Goal: Transaction & Acquisition: Purchase product/service

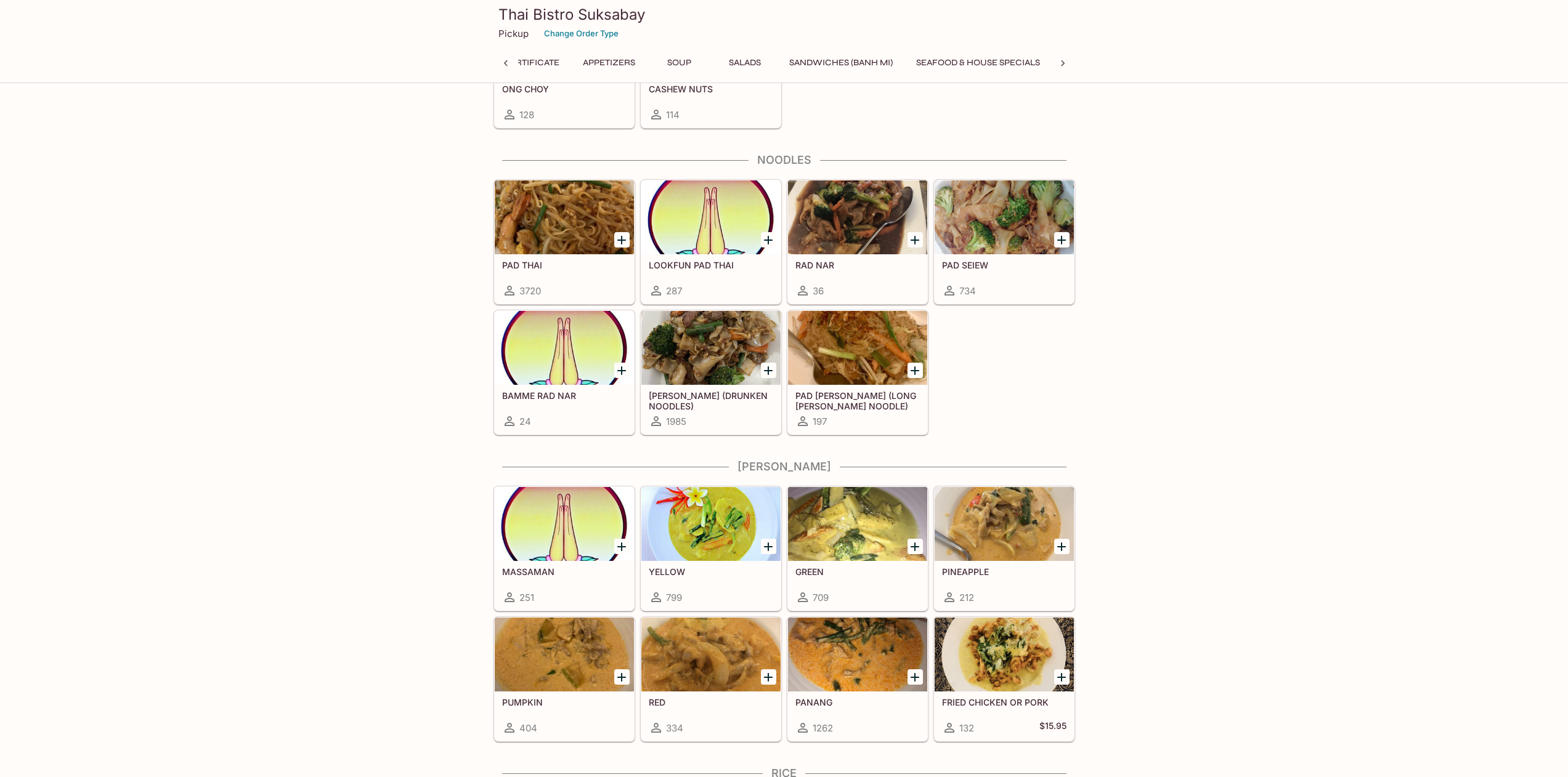
scroll to position [0, 238]
click at [911, 544] on icon "Add GREEN" at bounding box center [914, 547] width 14 height 14
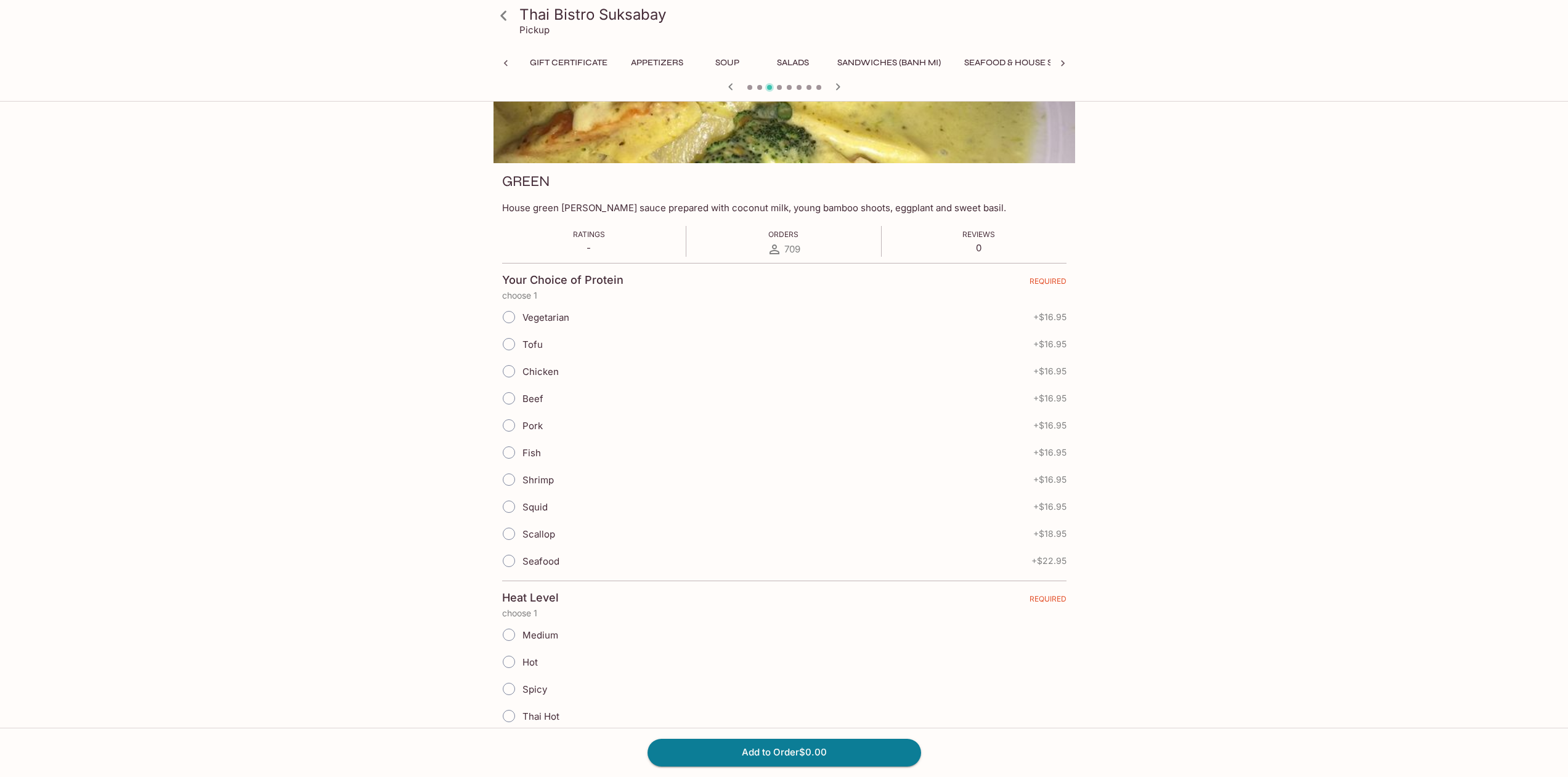
scroll to position [0, 370]
click at [512, 373] on input "Chicken" at bounding box center [508, 371] width 26 height 26
radio input "true"
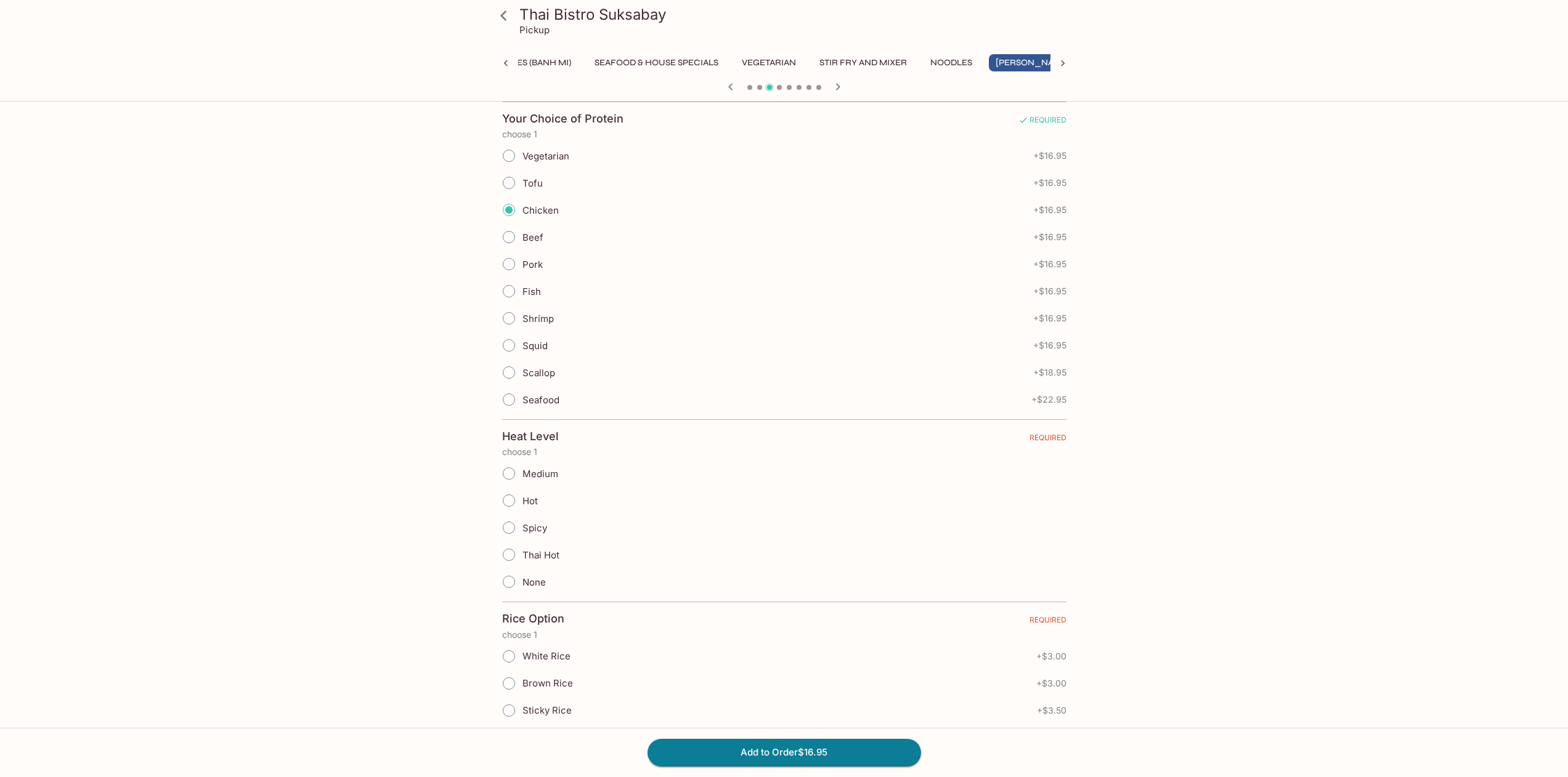
scroll to position [375, 0]
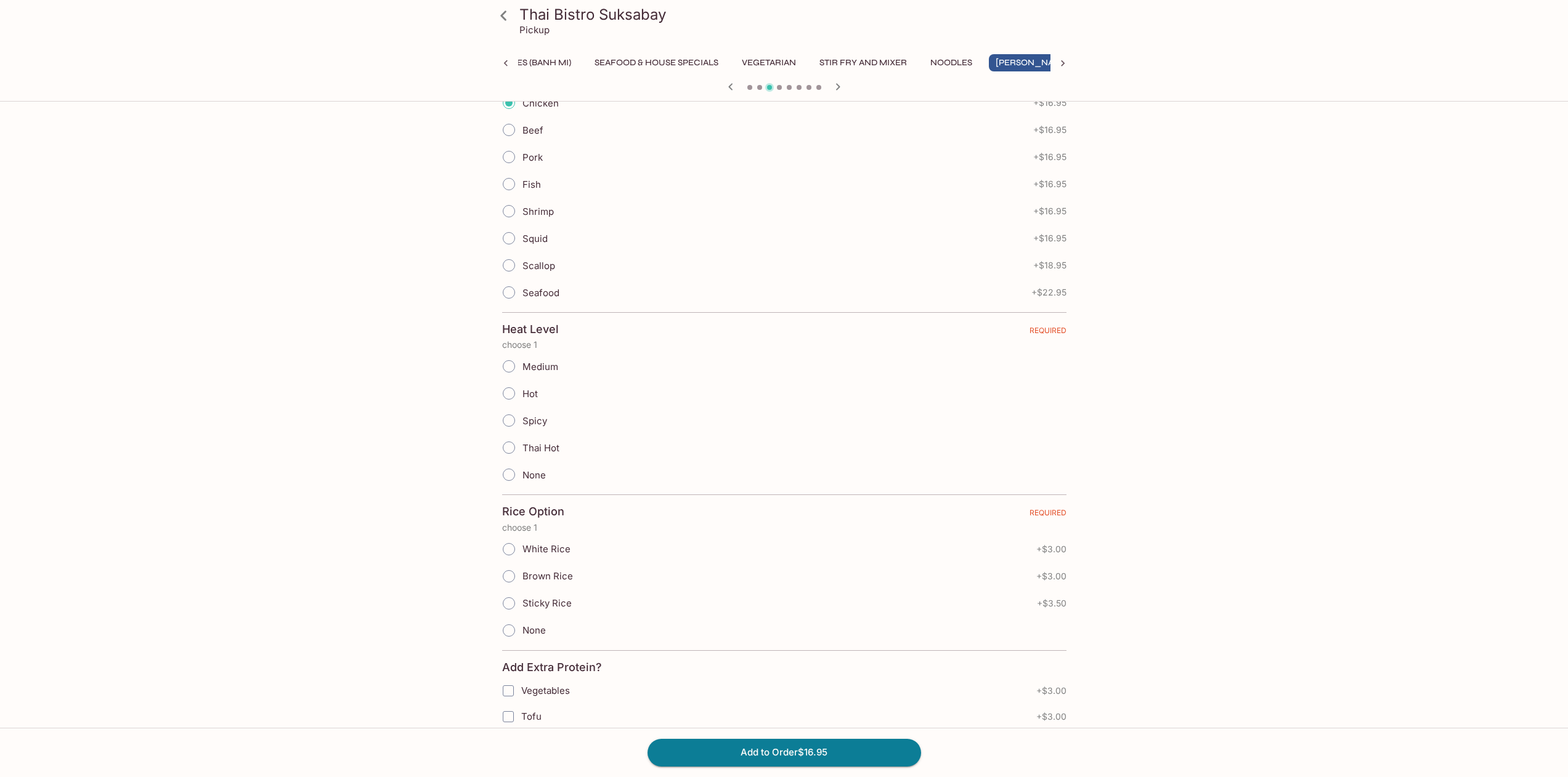
click at [511, 362] on input "Medium" at bounding box center [508, 366] width 26 height 26
radio input "true"
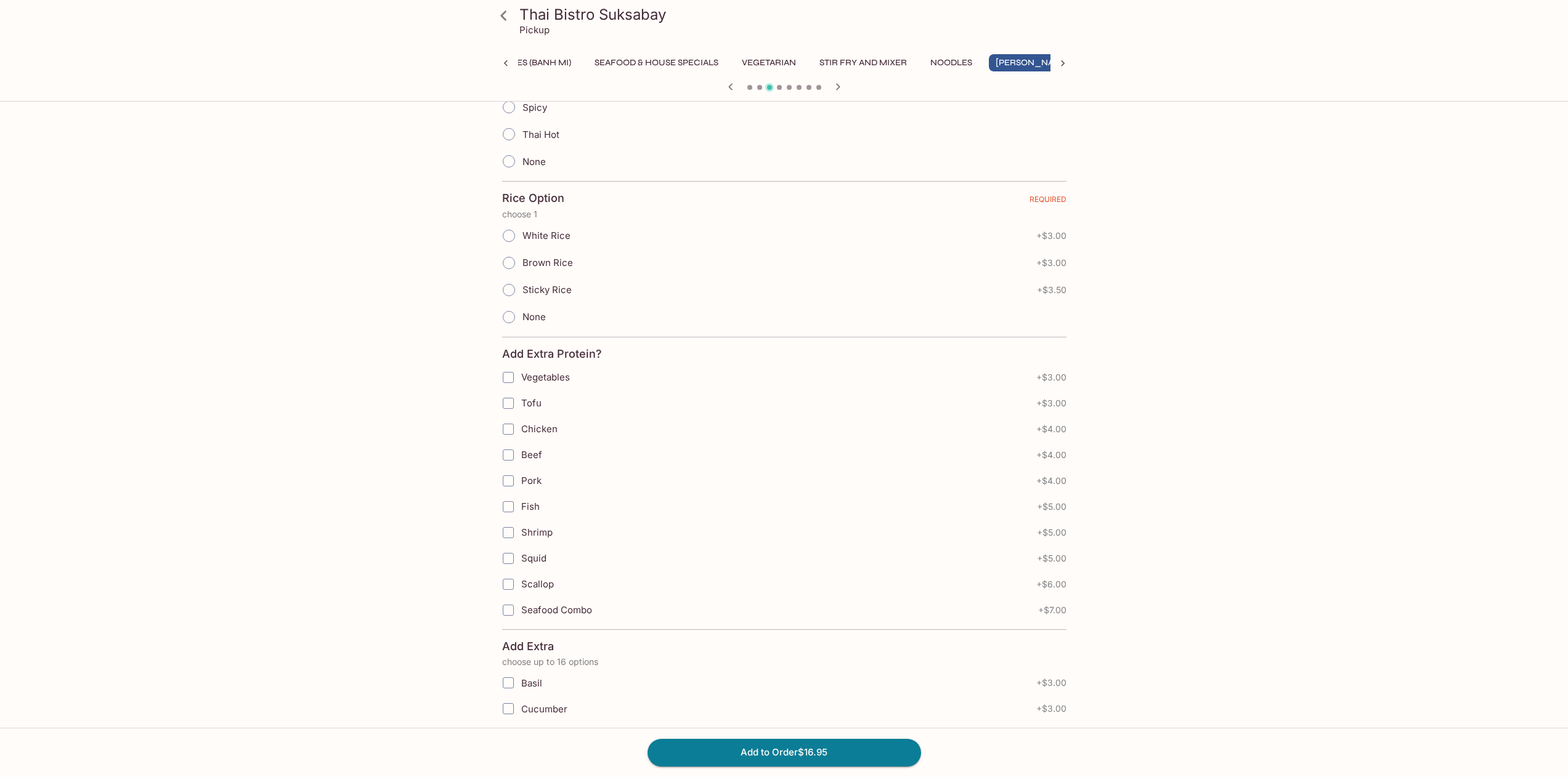
click at [504, 428] on input "Chicken" at bounding box center [507, 429] width 24 height 24
checkbox input "true"
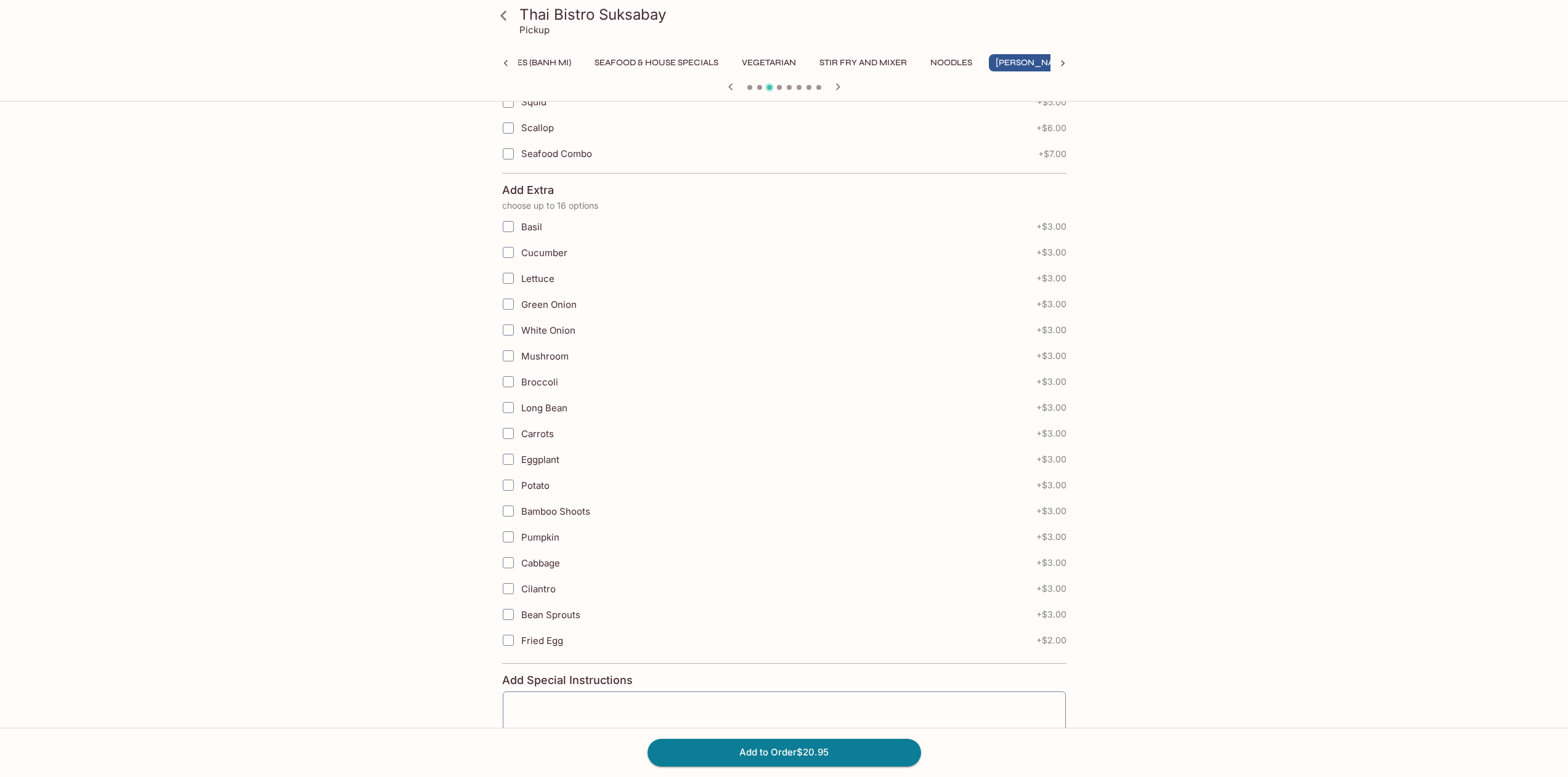
scroll to position [1243, 0]
